Goal: Task Accomplishment & Management: Complete application form

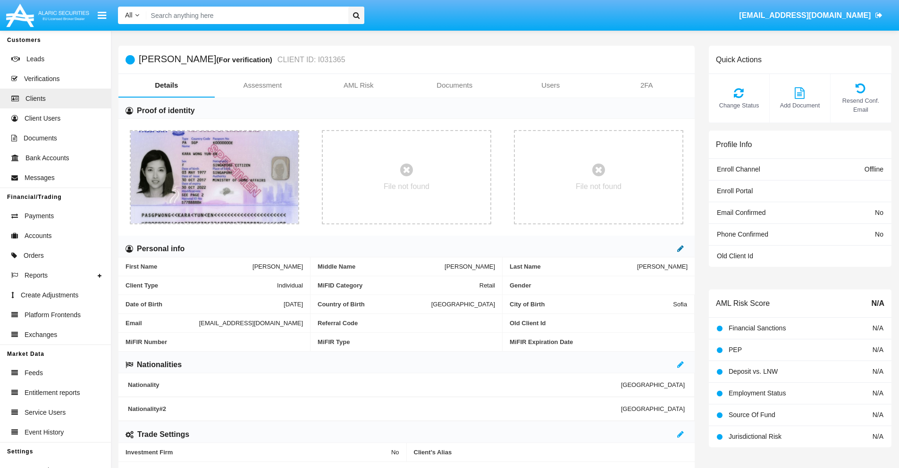
click at [680, 249] on icon at bounding box center [680, 249] width 7 height 8
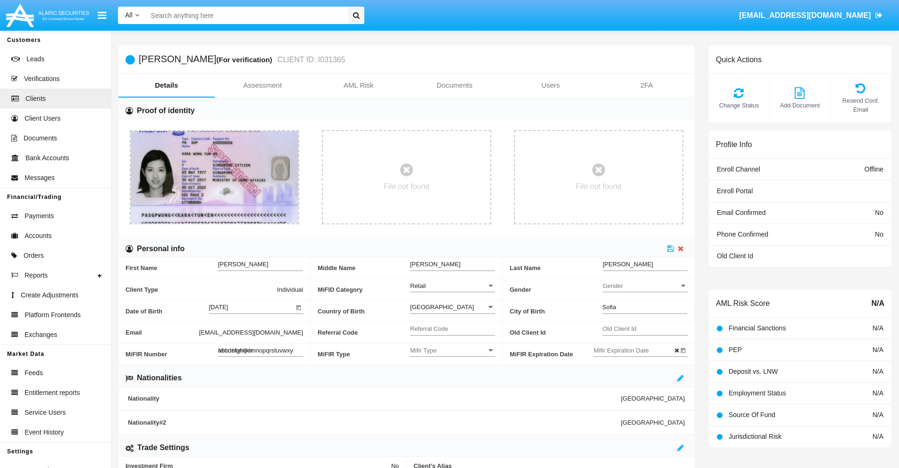
type input "abcdefghijklmnopqrstuvwxyz"
click at [670, 249] on icon at bounding box center [670, 249] width 7 height 8
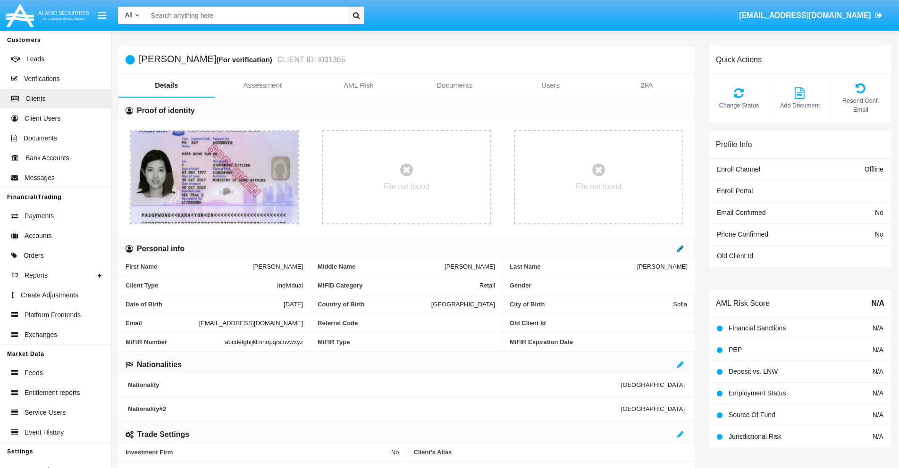
click at [680, 249] on icon at bounding box center [680, 249] width 7 height 8
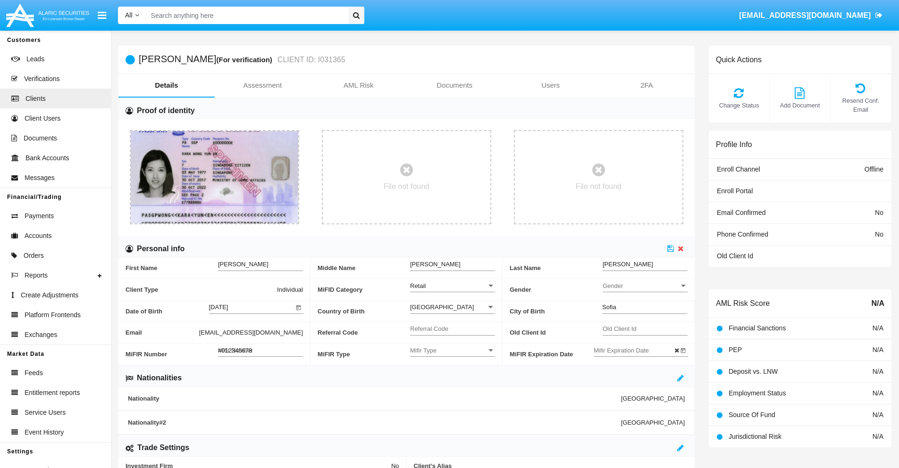
type input "#0123456789"
click at [670, 249] on icon at bounding box center [670, 249] width 7 height 8
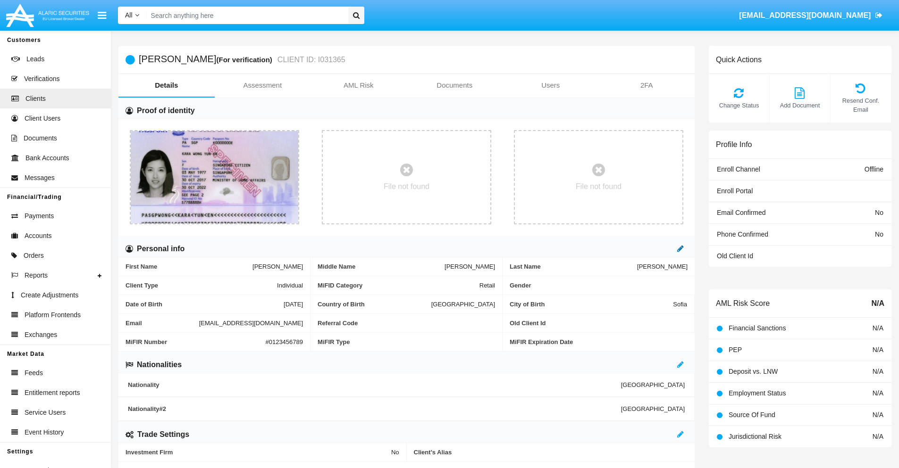
click at [680, 249] on icon at bounding box center [680, 249] width 7 height 8
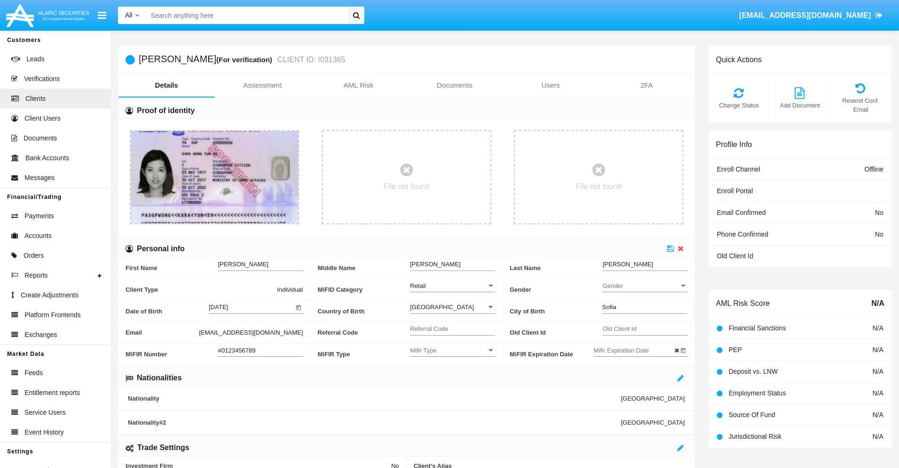
click at [260, 350] on input "#0123456789" at bounding box center [260, 351] width 85 height 8
click at [670, 249] on icon at bounding box center [670, 249] width 7 height 8
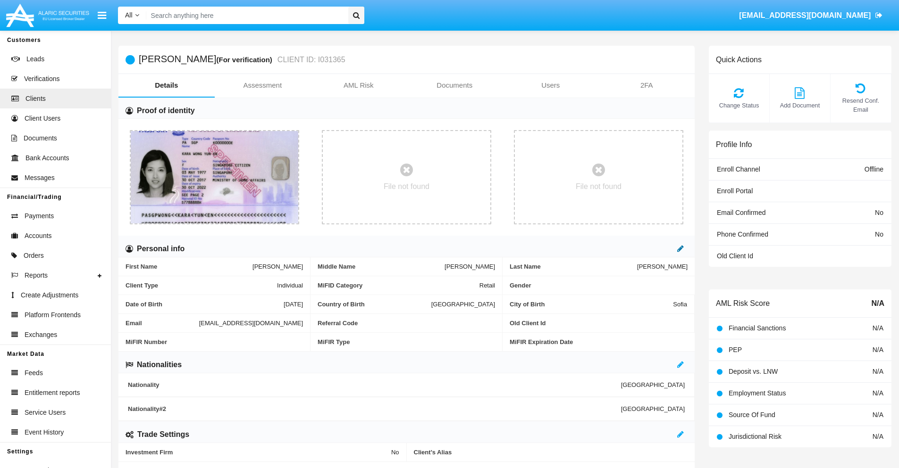
click at [680, 249] on icon at bounding box center [680, 249] width 7 height 8
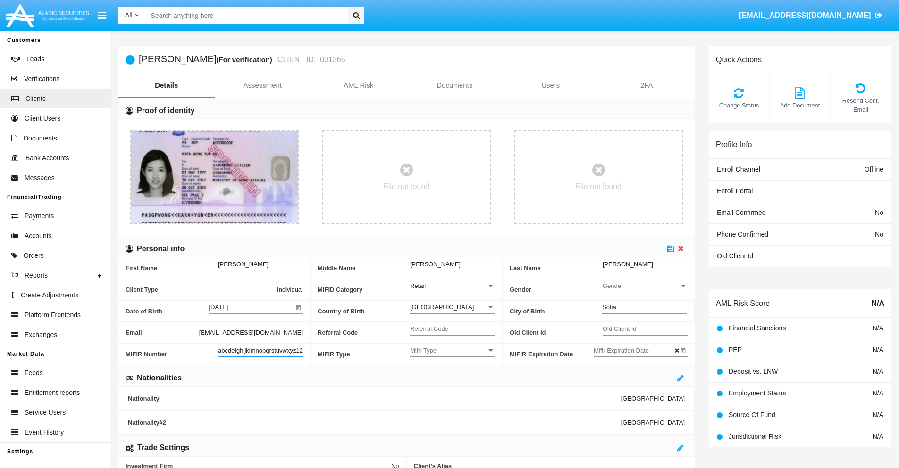
scroll to position [0, 7]
type input "abcdefghijklmnopqrstuvwxyz1234"
click at [670, 249] on icon at bounding box center [670, 249] width 7 height 8
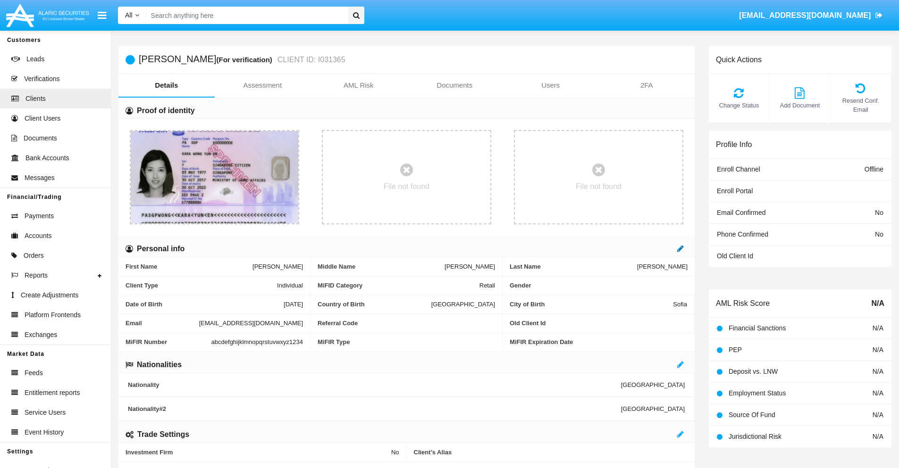
click at [680, 249] on icon at bounding box center [680, 249] width 7 height 8
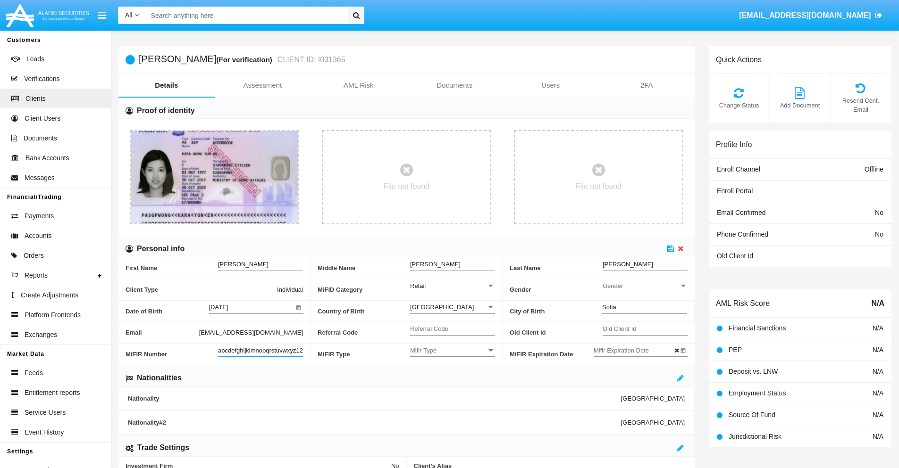
scroll to position [0, 10]
type input "abcdefghijklmnopqrstuvwxyz12345"
click at [670, 249] on icon at bounding box center [670, 249] width 7 height 8
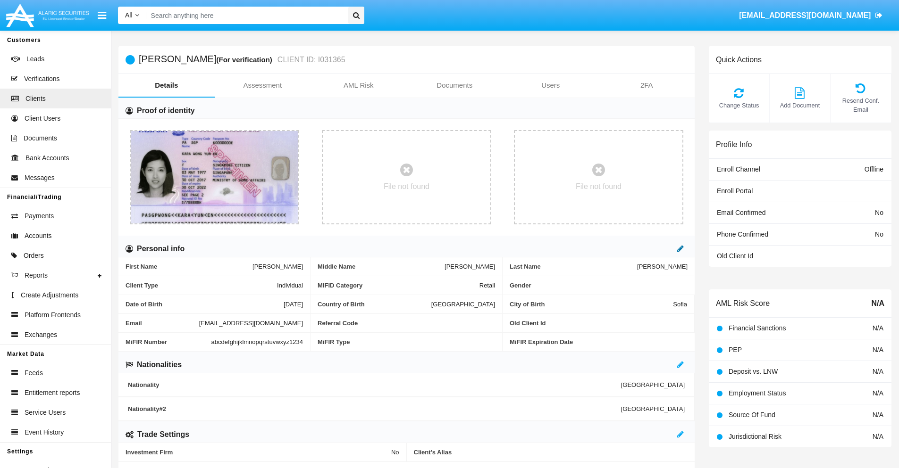
click at [680, 249] on icon at bounding box center [680, 249] width 7 height 8
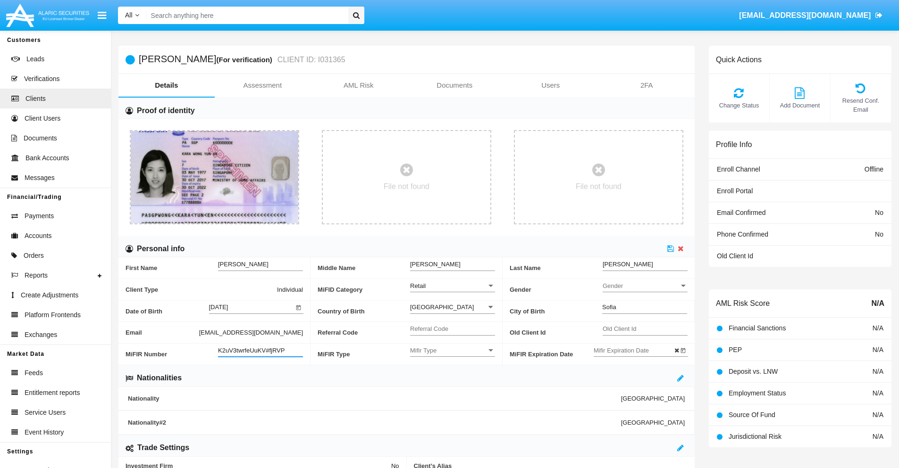
type input "K2uV3twrfeUuKV#fjRVP"
click at [452, 350] on span "Mifir Type" at bounding box center [448, 351] width 76 height 8
click at [452, 374] on span "CONCAT" at bounding box center [445, 374] width 70 height 18
click at [635, 350] on input "Mifir Expiration Date" at bounding box center [635, 351] width 85 height 8
click at [621, 192] on span "[DATE]" at bounding box center [613, 193] width 21 height 8
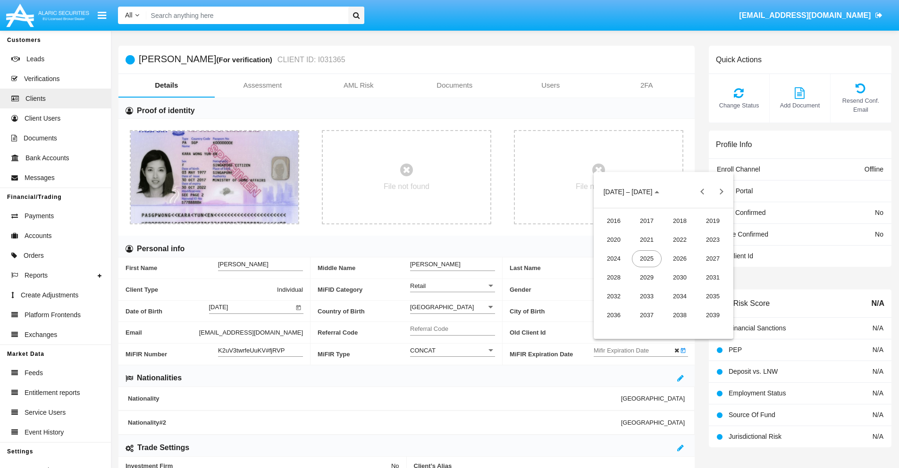
click at [679, 277] on div "2030" at bounding box center [680, 277] width 30 height 17
click at [613, 240] on div "JAN" at bounding box center [614, 240] width 30 height 17
click at [644, 251] on div "1" at bounding box center [644, 251] width 17 height 17
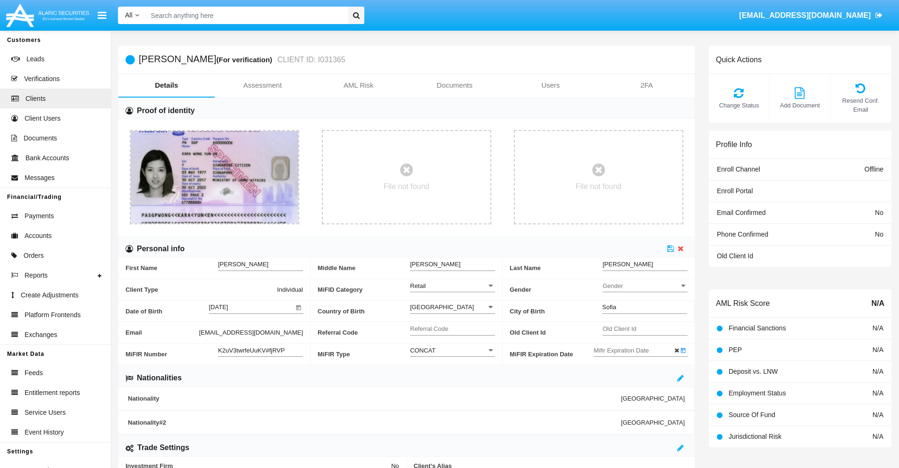
type input "[DATE]"
click at [670, 249] on icon at bounding box center [670, 249] width 7 height 8
